Goal: Task Accomplishment & Management: Manage account settings

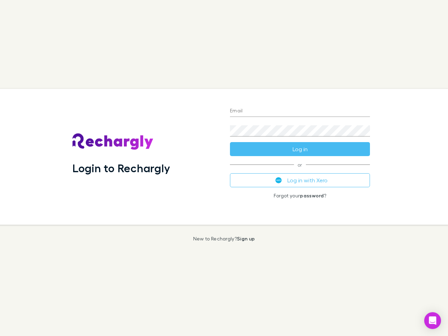
click at [224, 168] on div "Login to Rechargly" at bounding box center [146, 157] width 158 height 136
click at [300, 111] on input "Email" at bounding box center [300, 111] width 140 height 11
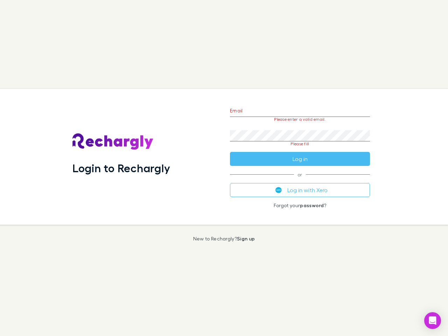
click at [300, 149] on form "Email Please enter a valid email. Password Please fill Log in" at bounding box center [300, 133] width 140 height 66
click at [300, 180] on div "Email Please enter a valid email. Password Please fill Log in or Log in with Xe…" at bounding box center [300, 157] width 151 height 136
click at [433, 321] on icon "Open Intercom Messenger" at bounding box center [432, 321] width 7 height 8
